Goal: Navigation & Orientation: Find specific page/section

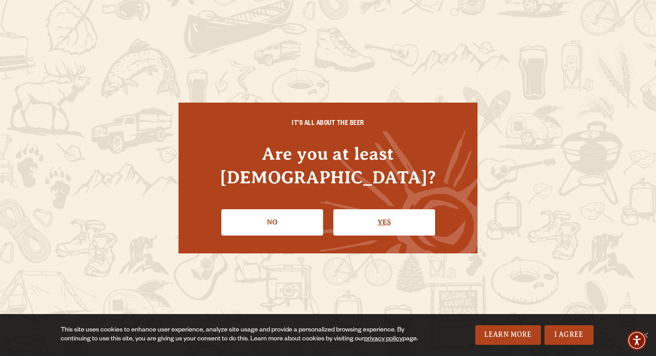
click at [386, 210] on link "Yes" at bounding box center [384, 222] width 102 height 26
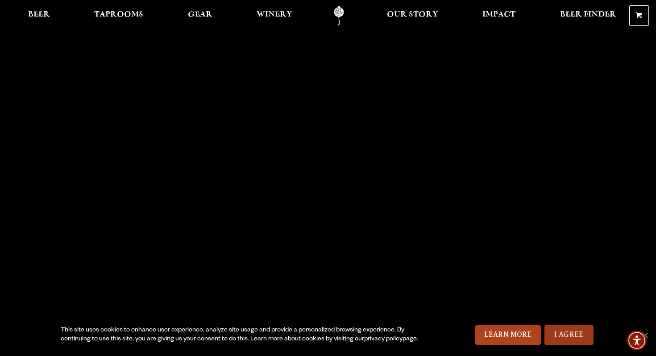
click at [563, 335] on link "I Agree" at bounding box center [568, 335] width 49 height 20
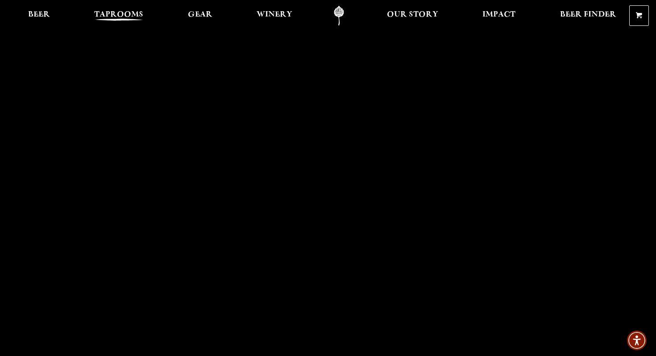
click at [122, 14] on span "Taprooms" at bounding box center [118, 14] width 49 height 7
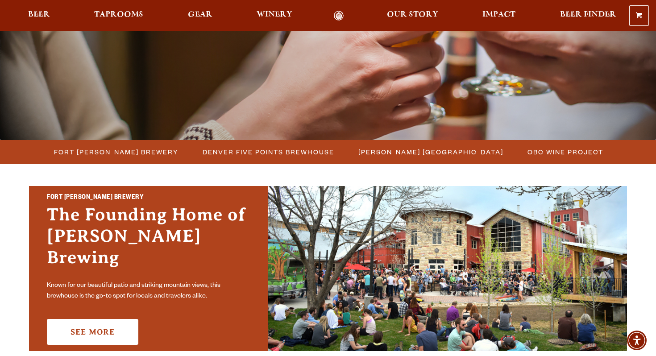
scroll to position [148, 0]
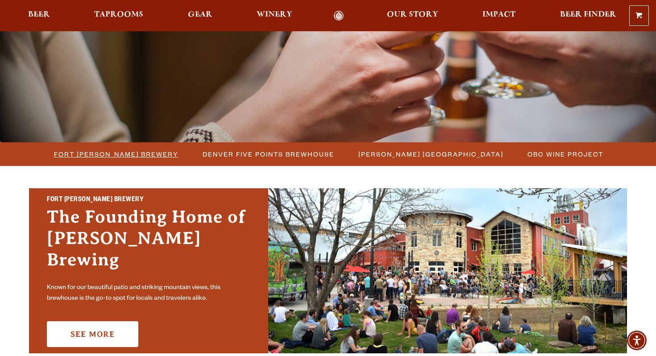
click at [131, 154] on span "Fort [PERSON_NAME] Brewery" at bounding box center [116, 154] width 124 height 13
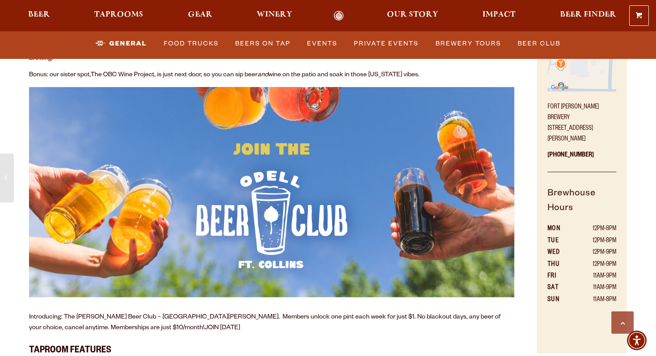
scroll to position [458, 0]
